Goal: Task Accomplishment & Management: Complete application form

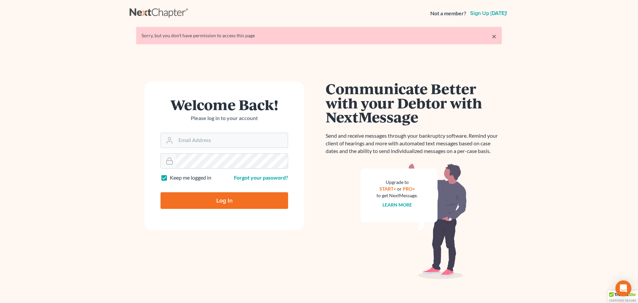
type input "[EMAIL_ADDRESS][DOMAIN_NAME]"
click at [192, 199] on input "Log In" at bounding box center [225, 200] width 128 height 17
type input "Thinking..."
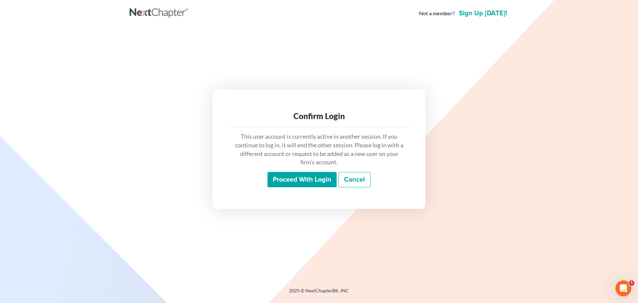
click at [290, 178] on input "Proceed with login" at bounding box center [302, 179] width 69 height 15
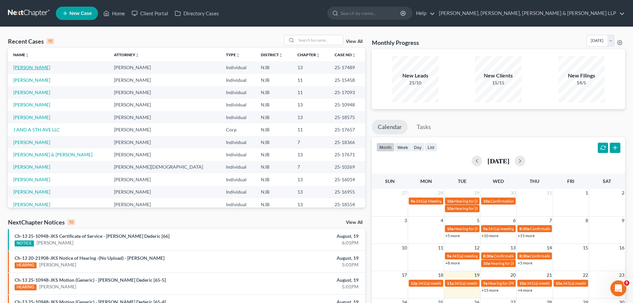
click at [35, 67] on link "[PERSON_NAME]" at bounding box center [31, 67] width 37 height 6
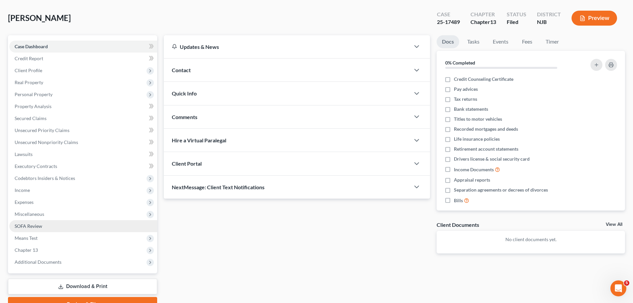
scroll to position [62, 0]
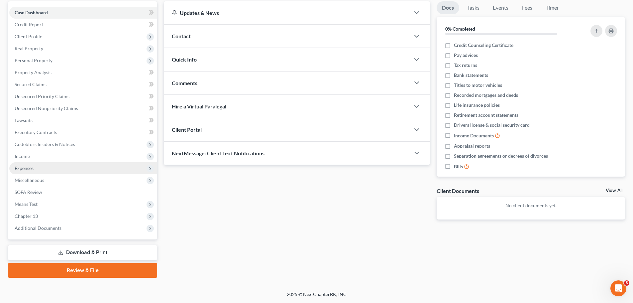
click at [23, 171] on span "Expenses" at bounding box center [83, 168] width 148 height 12
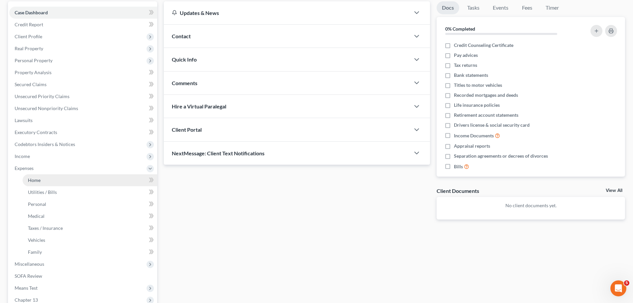
click at [33, 180] on span "Home" at bounding box center [34, 180] width 13 height 6
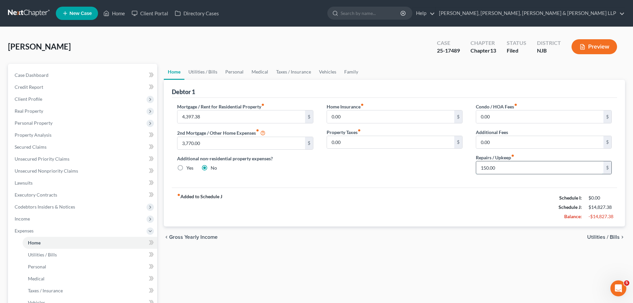
click at [504, 171] on input "150.00" at bounding box center [539, 167] width 127 height 13
type input "500.00"
click at [210, 70] on link "Utilities / Bills" at bounding box center [203, 72] width 37 height 16
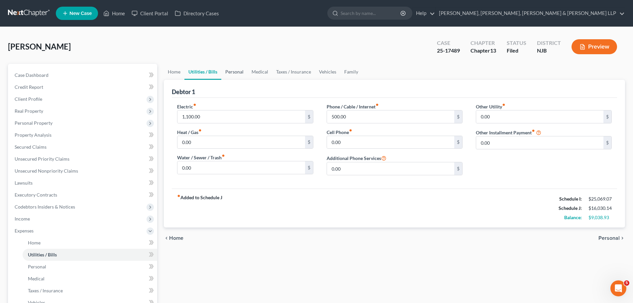
click at [236, 72] on link "Personal" at bounding box center [234, 72] width 26 height 16
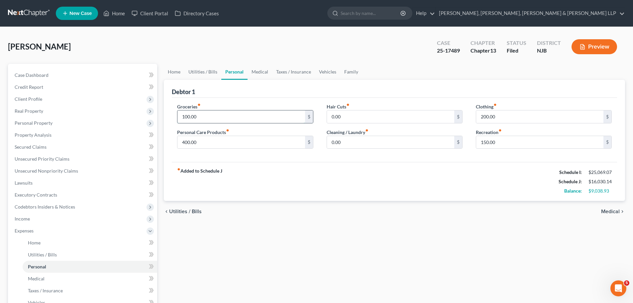
click at [206, 121] on input "100.00" at bounding box center [241, 116] width 127 height 13
type input "1,200"
click at [349, 145] on input "0.00" at bounding box center [390, 142] width 127 height 13
click at [347, 158] on div "Groceries fiber_manual_record 1,200 $ Personal Care Products fiber_manual_recor…" at bounding box center [394, 130] width 445 height 64
click at [344, 141] on input "400" at bounding box center [390, 142] width 127 height 13
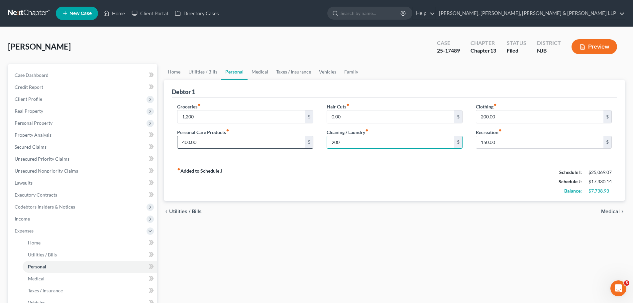
type input "200"
click at [205, 138] on input "400.00" at bounding box center [241, 142] width 127 height 13
type input "200"
click at [255, 70] on link "Medical" at bounding box center [260, 72] width 25 height 16
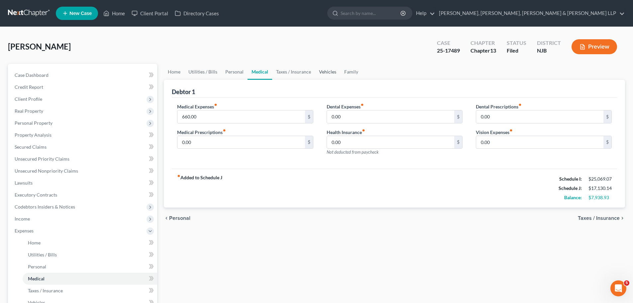
click at [323, 72] on link "Vehicles" at bounding box center [327, 72] width 25 height 16
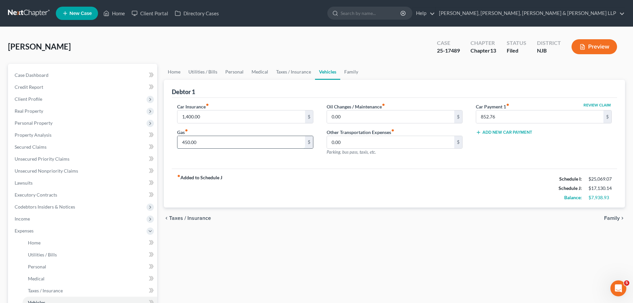
click at [199, 144] on input "450.00" at bounding box center [241, 142] width 127 height 13
type input "1,120"
click at [228, 72] on link "Personal" at bounding box center [234, 72] width 26 height 16
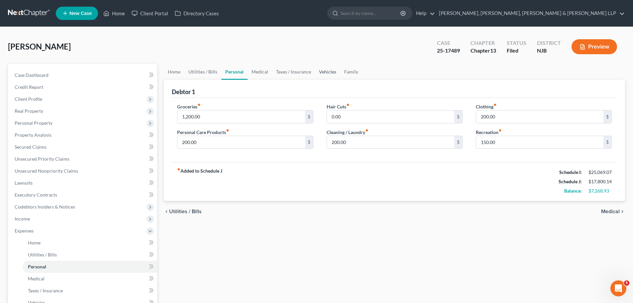
click at [328, 71] on link "Vehicles" at bounding box center [327, 72] width 25 height 16
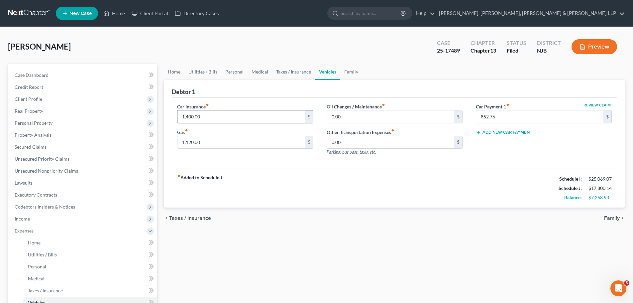
click at [238, 118] on input "1,400.00" at bounding box center [241, 116] width 127 height 13
type input "280"
click at [252, 159] on div "Car Insurance fiber_manual_record 280 $ Gas fiber_manual_record 1,120.00 $" at bounding box center [245, 132] width 149 height 58
click at [347, 75] on link "Family" at bounding box center [351, 72] width 22 height 16
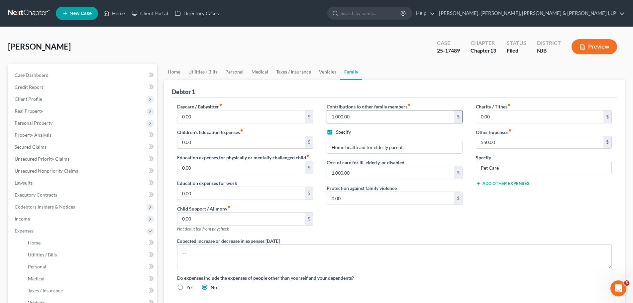
click at [361, 120] on input "1,000.00" at bounding box center [390, 116] width 127 height 13
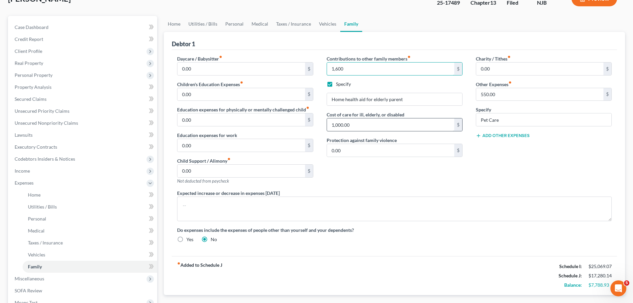
scroll to position [66, 0]
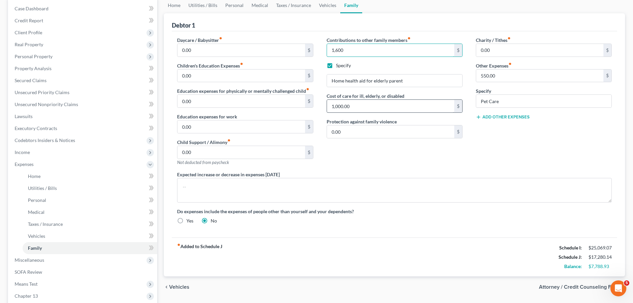
type input "1,600"
click at [369, 108] on input "1,000.00" at bounding box center [390, 106] width 127 height 13
type input "1,600"
click at [380, 155] on div "Contributions to other family members fiber_manual_record 1,600 $ Specify Home …" at bounding box center [394, 104] width 149 height 134
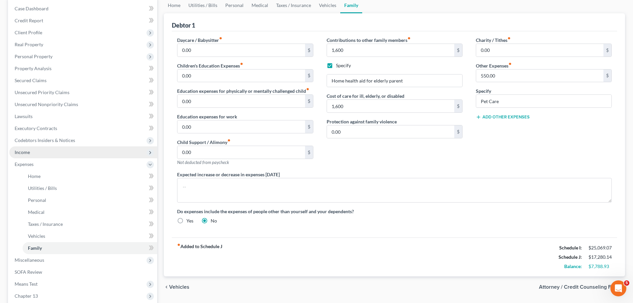
click at [28, 152] on span "Income" at bounding box center [22, 152] width 15 height 6
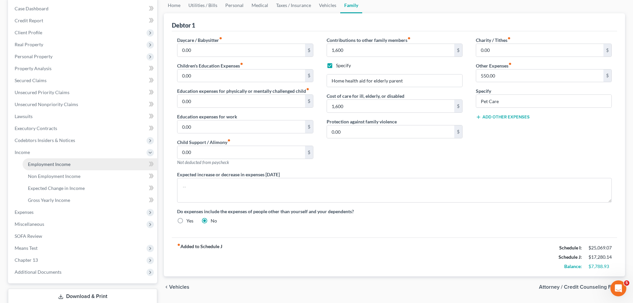
click at [36, 160] on link "Employment Income" at bounding box center [90, 164] width 135 height 12
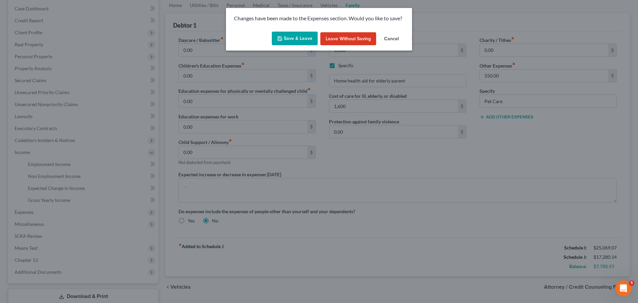
click at [305, 40] on button "Save & Leave" at bounding box center [295, 39] width 46 height 14
type input "1,600.00"
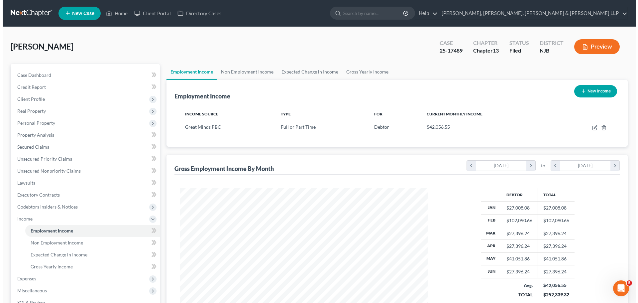
scroll to position [124, 261]
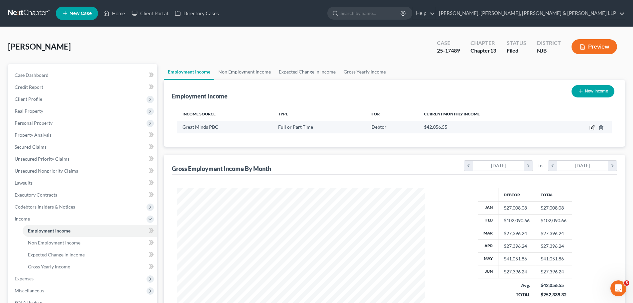
click at [591, 127] on icon "button" at bounding box center [592, 127] width 5 height 5
select select "0"
select select "8"
select select "2"
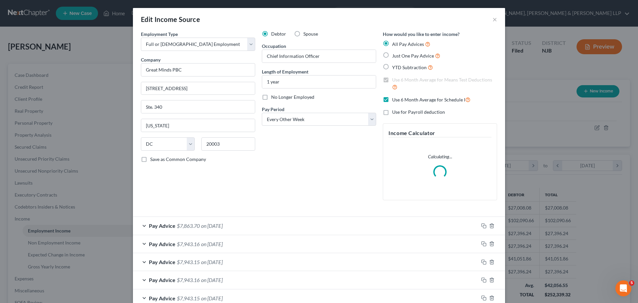
scroll to position [125, 264]
click at [392, 98] on label "Use 6 Month Average for Schedule I" at bounding box center [431, 100] width 78 height 8
click at [395, 98] on input "Use 6 Month Average for Schedule I" at bounding box center [397, 98] width 4 height 4
checkbox input "false"
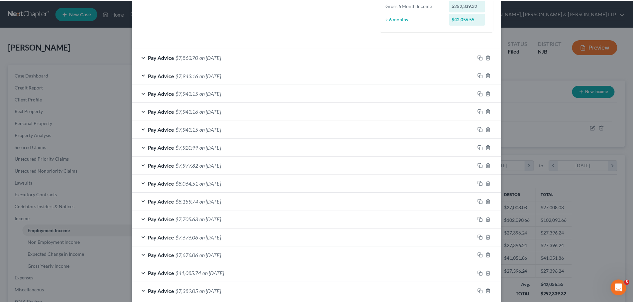
scroll to position [279, 0]
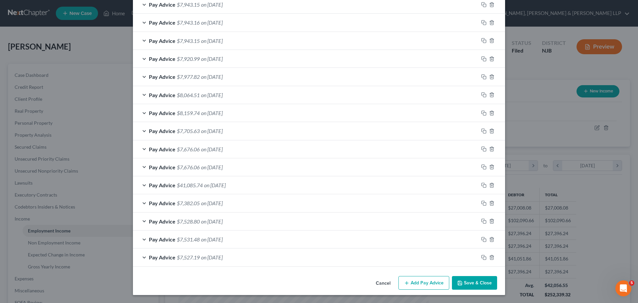
click at [471, 285] on button "Save & Close" at bounding box center [474, 283] width 45 height 14
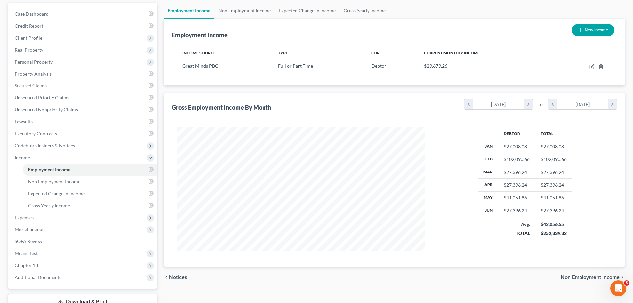
scroll to position [66, 0]
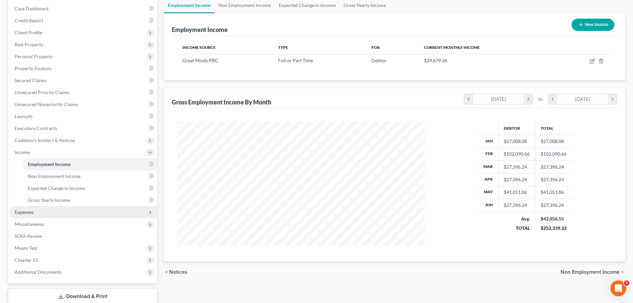
click at [26, 211] on span "Expenses" at bounding box center [24, 212] width 19 height 6
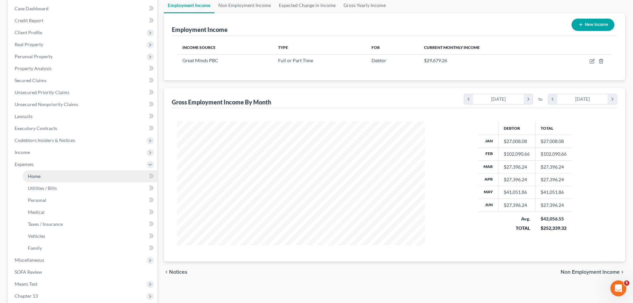
click at [37, 175] on span "Home" at bounding box center [34, 176] width 13 height 6
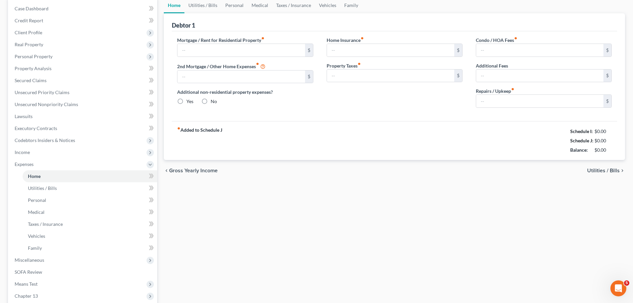
type input "4,397.38"
type input "3,770.00"
radio input "true"
type input "0.00"
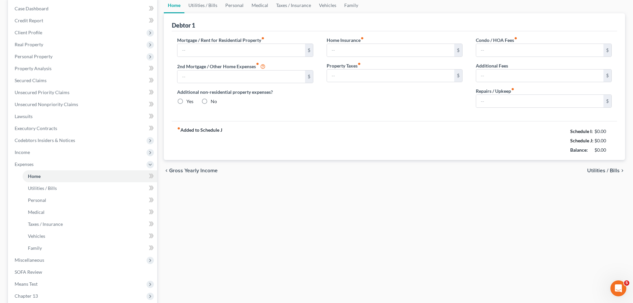
type input "0.00"
type input "500.00"
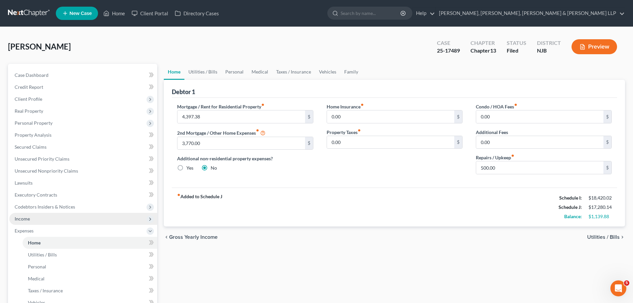
click at [30, 220] on span "Income" at bounding box center [83, 219] width 148 height 12
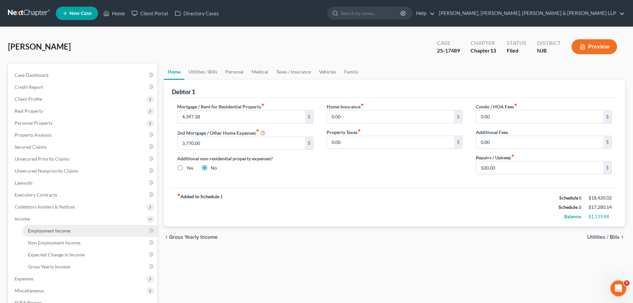
click at [36, 229] on span "Employment Income" at bounding box center [49, 231] width 43 height 6
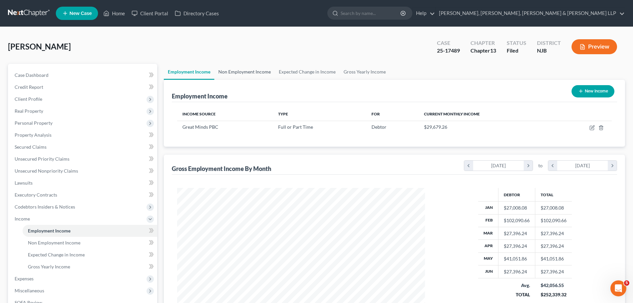
scroll to position [124, 261]
click at [239, 69] on link "Non Employment Income" at bounding box center [244, 72] width 61 height 16
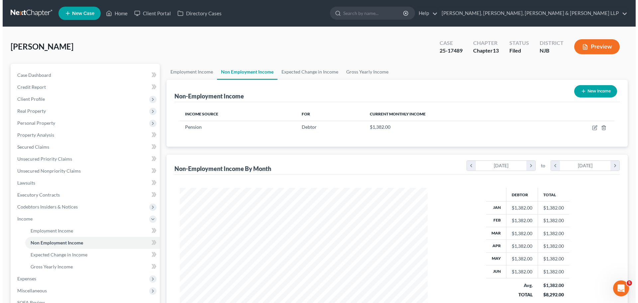
scroll to position [124, 261]
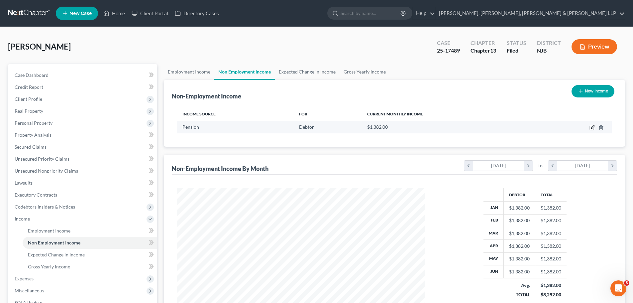
click at [590, 127] on icon "button" at bounding box center [592, 128] width 4 height 4
select select "2"
select select "0"
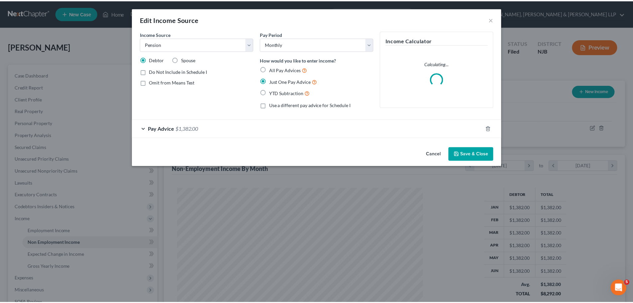
scroll to position [125, 264]
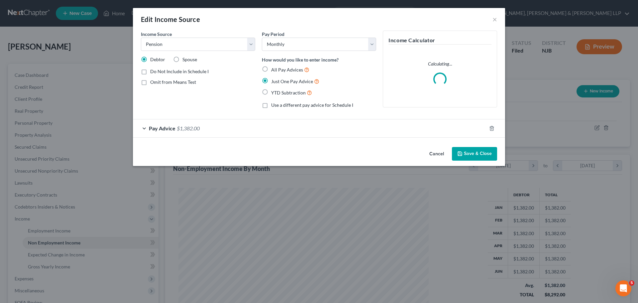
click at [215, 131] on div "Pay Advice $1,382.00" at bounding box center [310, 128] width 354 height 18
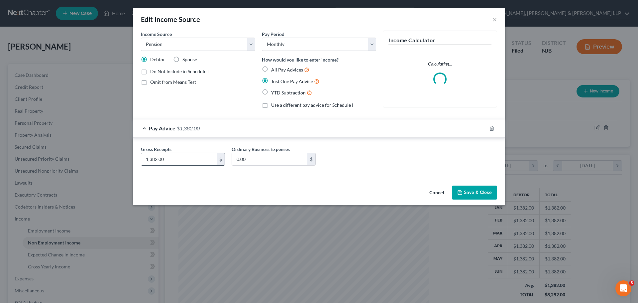
click at [168, 163] on input "1,382.00" at bounding box center [178, 159] width 75 height 13
paste input "3.16"
type input "1,383.16"
click at [182, 177] on div "Income Source * Select Unemployment Disability (from employer) Pension Retireme…" at bounding box center [319, 107] width 372 height 152
click at [475, 192] on button "Save & Close" at bounding box center [474, 193] width 45 height 14
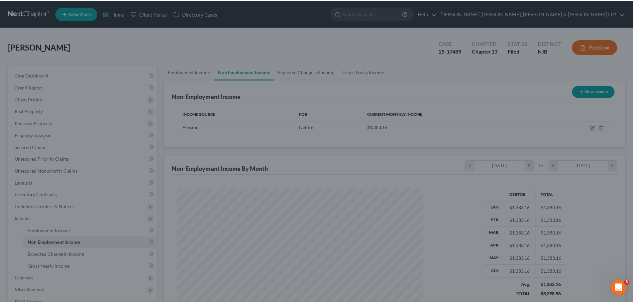
scroll to position [332321, 332184]
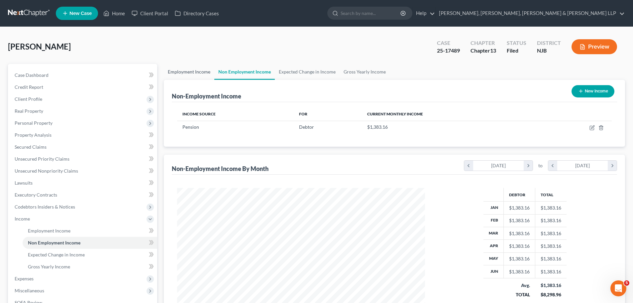
click at [182, 69] on link "Employment Income" at bounding box center [189, 72] width 51 height 16
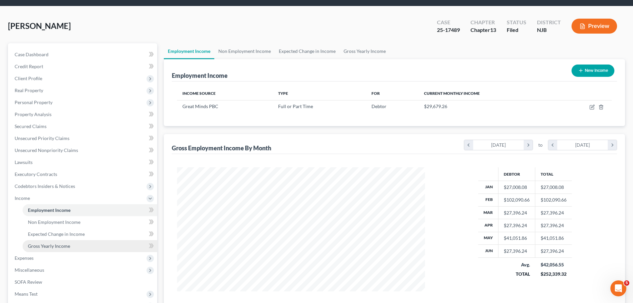
scroll to position [66, 0]
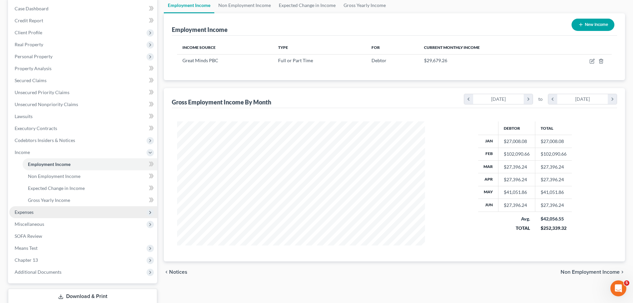
click at [27, 214] on span "Expenses" at bounding box center [24, 212] width 19 height 6
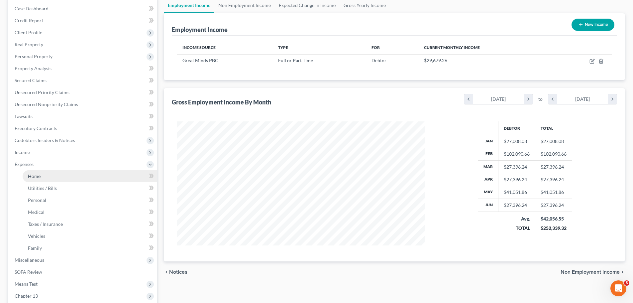
click at [34, 179] on link "Home" at bounding box center [90, 176] width 135 height 12
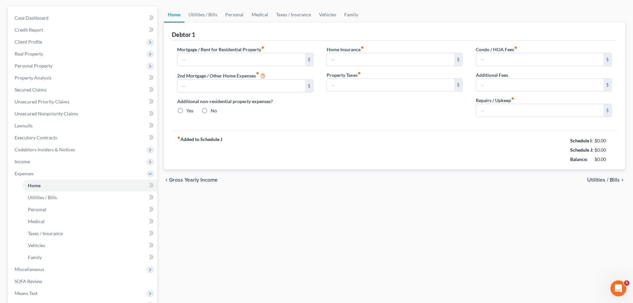
type input "4,397.38"
type input "3,770.00"
radio input "true"
type input "0.00"
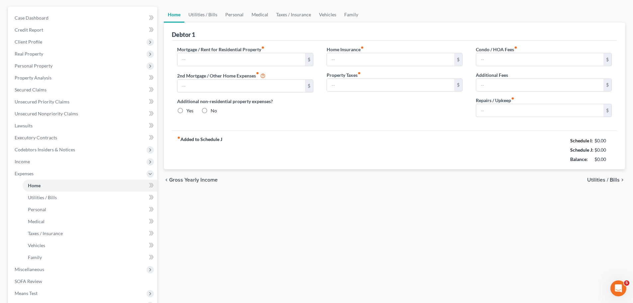
type input "0.00"
type input "500.00"
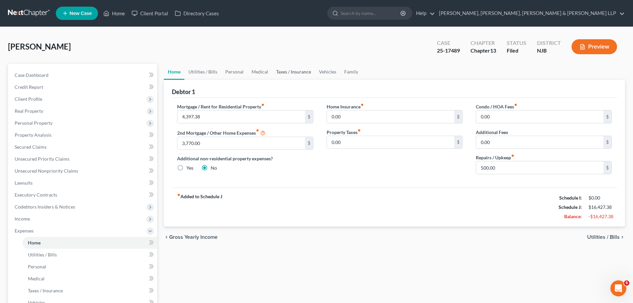
click at [296, 73] on link "Taxes / Insurance" at bounding box center [293, 72] width 43 height 16
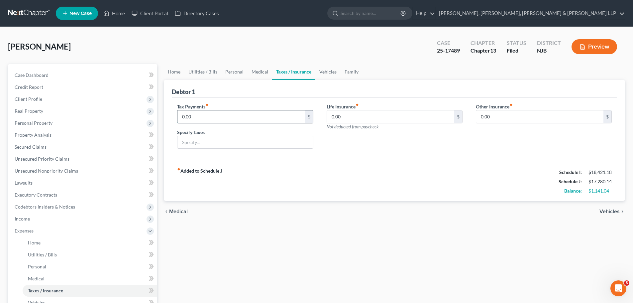
click at [198, 121] on input "0.00" at bounding box center [241, 116] width 127 height 13
paste input "$640"
type input "640"
click at [198, 137] on input "text" at bounding box center [245, 142] width 135 height 13
type input "Estimated Tax Payments"
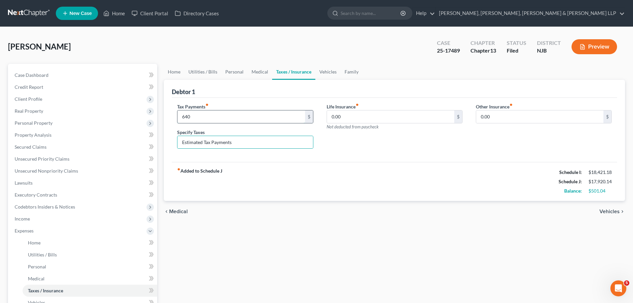
click at [209, 120] on input "640" at bounding box center [241, 116] width 127 height 13
type input "640.00"
click at [249, 187] on div "fiber_manual_record Added to Schedule J Schedule I: $18,421.18 Schedule J: $17,…" at bounding box center [394, 181] width 445 height 39
click at [309, 183] on div "fiber_manual_record Added to Schedule J Schedule I: $18,421.18 Schedule J: $17,…" at bounding box center [394, 181] width 445 height 39
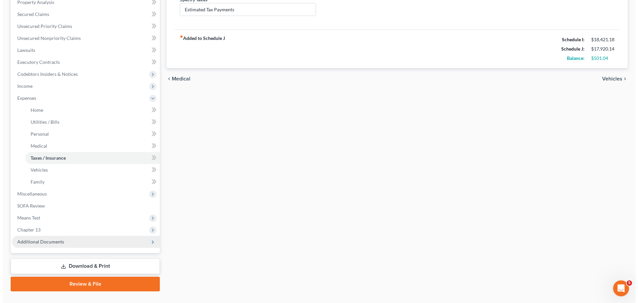
scroll to position [133, 0]
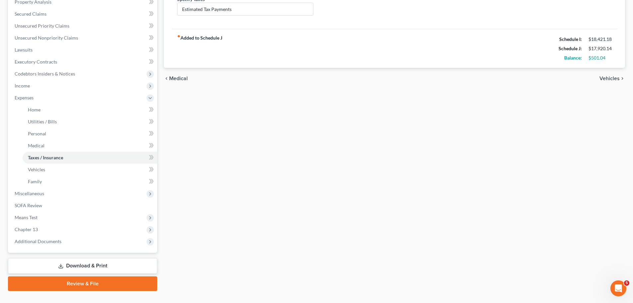
click at [91, 266] on link "Download & Print" at bounding box center [82, 266] width 149 height 16
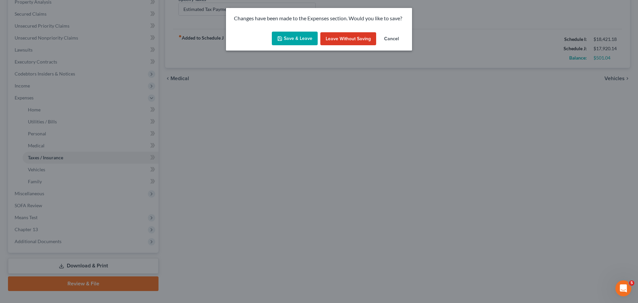
click at [291, 38] on button "Save & Leave" at bounding box center [295, 39] width 46 height 14
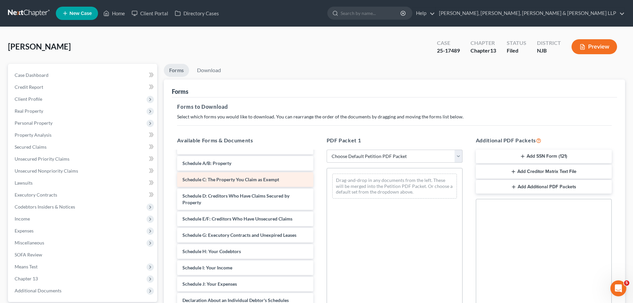
scroll to position [66, 0]
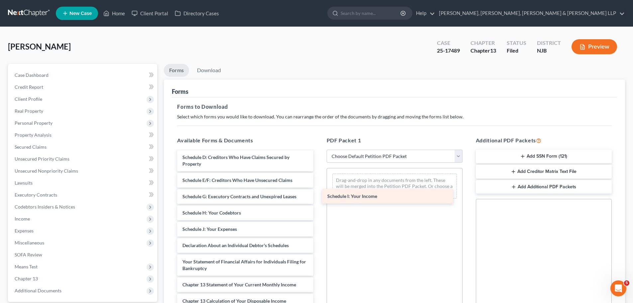
drag, startPoint x: 225, startPoint y: 229, endPoint x: 387, endPoint y: 185, distance: 167.7
click at [318, 185] on div "Schedule I: Your Income Voluntary Petition for Individuals Filing for Bankruptc…" at bounding box center [245, 232] width 147 height 295
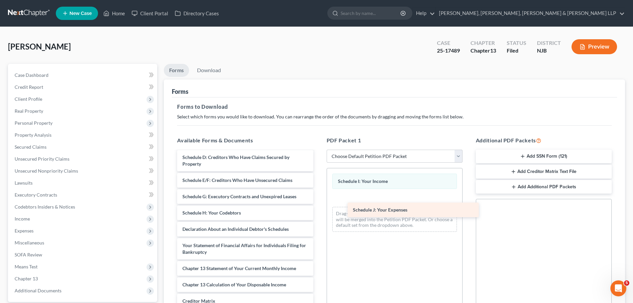
drag, startPoint x: 209, startPoint y: 232, endPoint x: 381, endPoint y: 202, distance: 174.5
click at [318, 202] on div "Schedule J: Your Expenses Voluntary Petition for Individuals Filing for Bankrup…" at bounding box center [245, 224] width 147 height 279
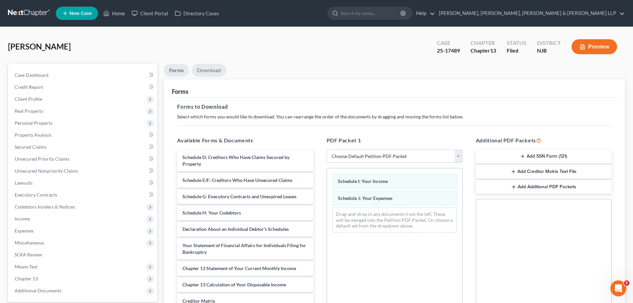
click at [206, 74] on link "Download" at bounding box center [209, 70] width 35 height 13
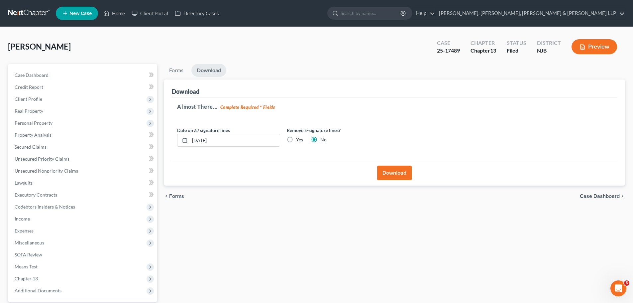
click at [406, 175] on button "Download" at bounding box center [394, 173] width 35 height 15
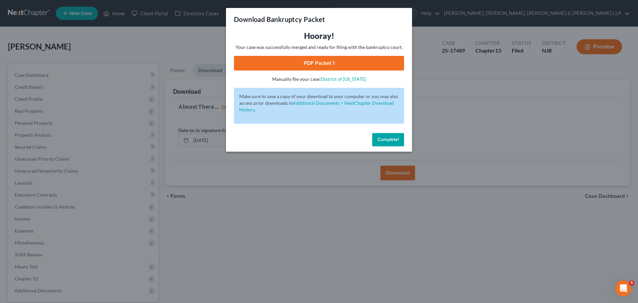
click at [479, 259] on div "Download Bankruptcy Packet Hooray! Your case was successfully merged and ready …" at bounding box center [319, 151] width 638 height 303
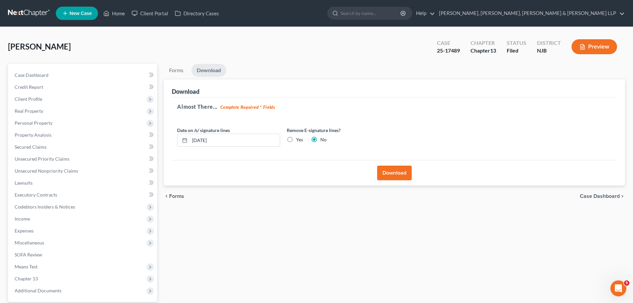
click at [401, 175] on button "Download" at bounding box center [394, 173] width 35 height 15
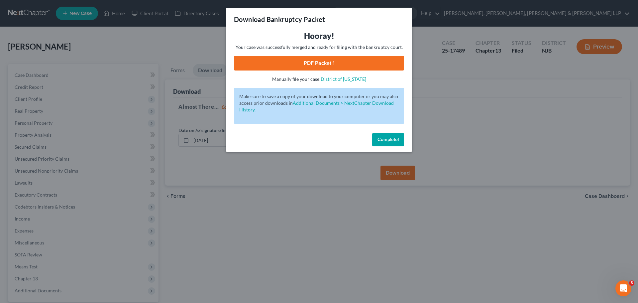
click at [276, 60] on link "PDF Packet 1" at bounding box center [319, 63] width 170 height 15
click at [384, 143] on button "Complete!" at bounding box center [388, 139] width 32 height 13
